Goal: Complete application form

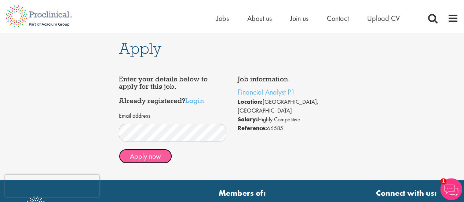
click at [156, 161] on button "Apply now" at bounding box center [145, 156] width 53 height 15
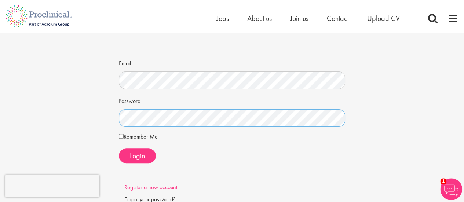
scroll to position [73, 0]
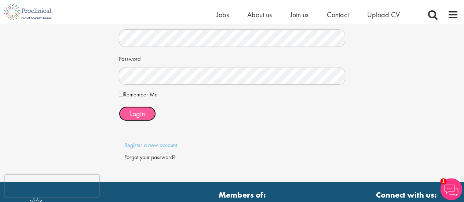
click at [137, 109] on span "Login" at bounding box center [137, 114] width 15 height 10
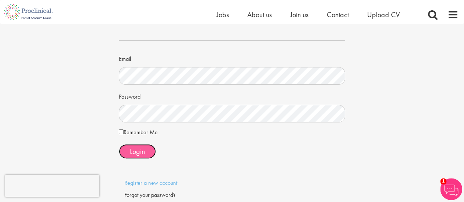
scroll to position [0, 0]
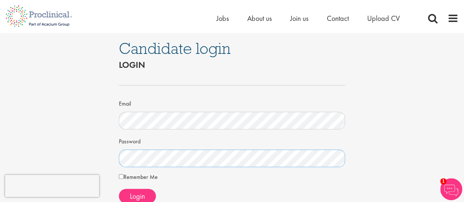
click at [103, 163] on div "Candidate login Login Email Password Remember Me" at bounding box center [231, 148] width 475 height 231
click at [141, 190] on button "Login" at bounding box center [137, 196] width 37 height 15
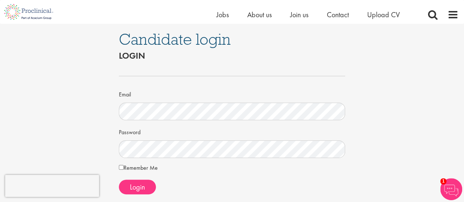
scroll to position [37, 0]
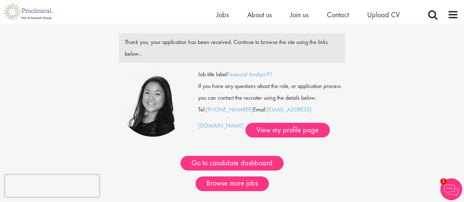
scroll to position [37, 0]
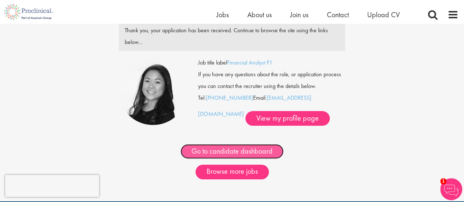
click at [260, 146] on link "Go to candidate dashboard" at bounding box center [231, 151] width 103 height 15
